Goal: Task Accomplishment & Management: Use online tool/utility

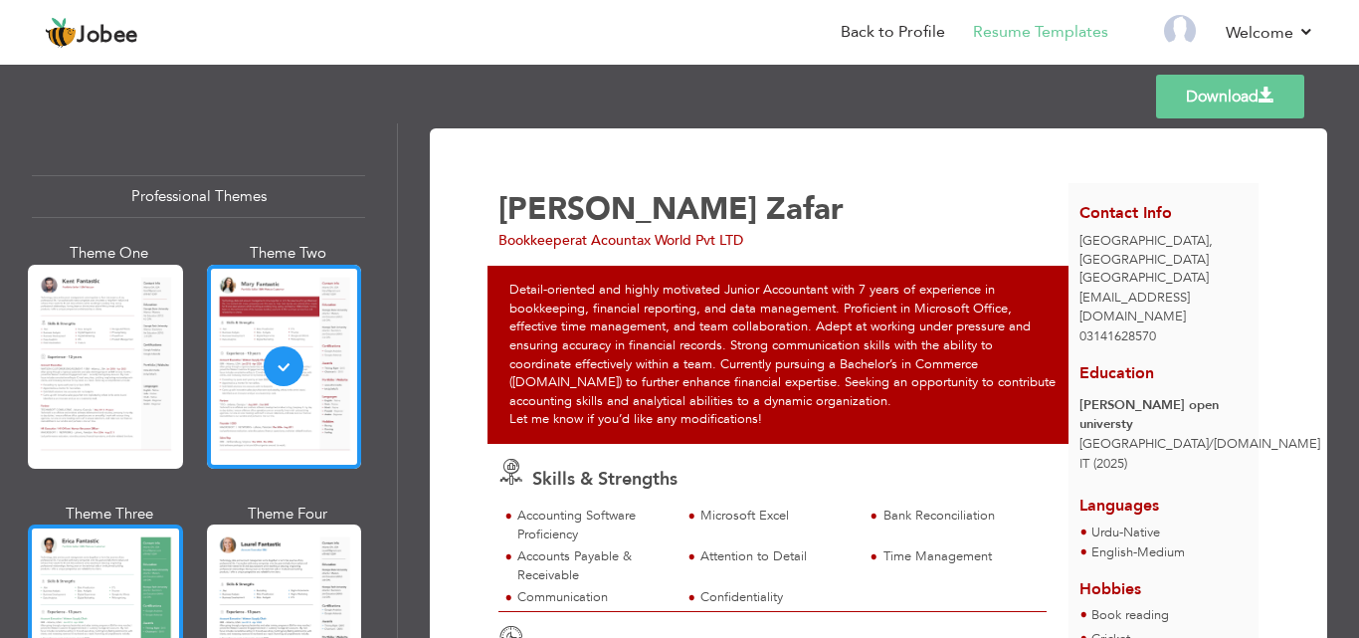
click at [116, 541] on div at bounding box center [105, 626] width 155 height 204
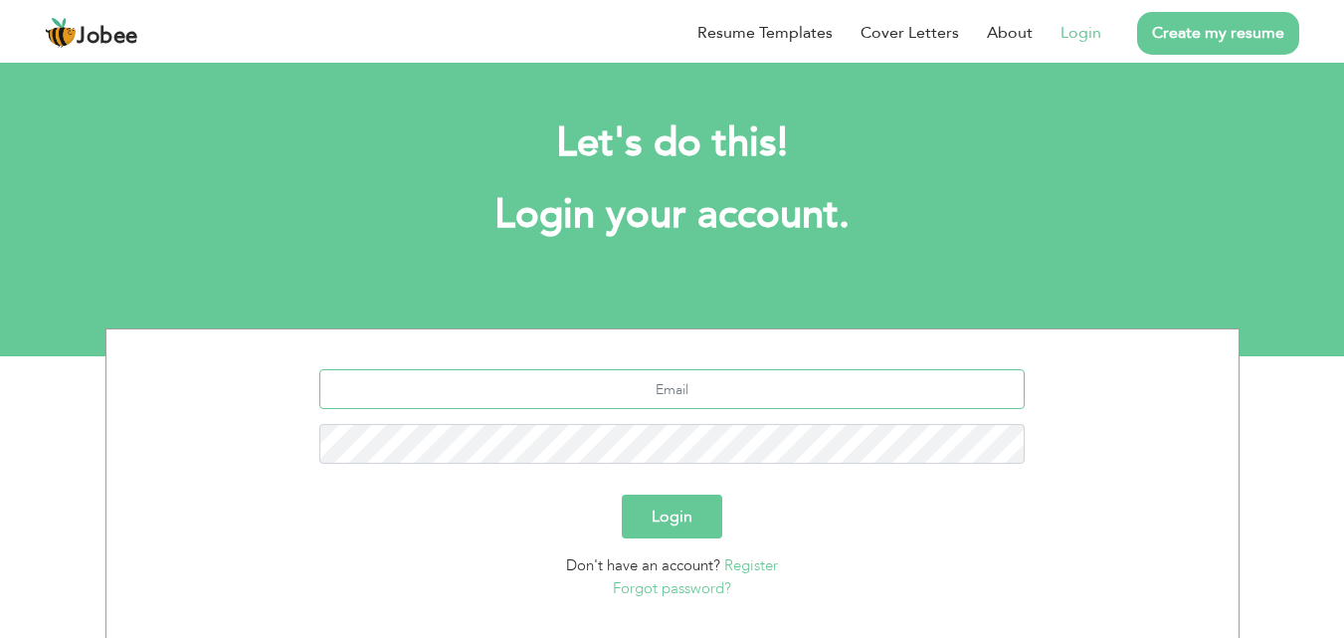
click at [753, 400] on input "text" at bounding box center [671, 389] width 705 height 40
type input "[EMAIL_ADDRESS][DOMAIN_NAME]"
